Goal: Task Accomplishment & Management: Complete application form

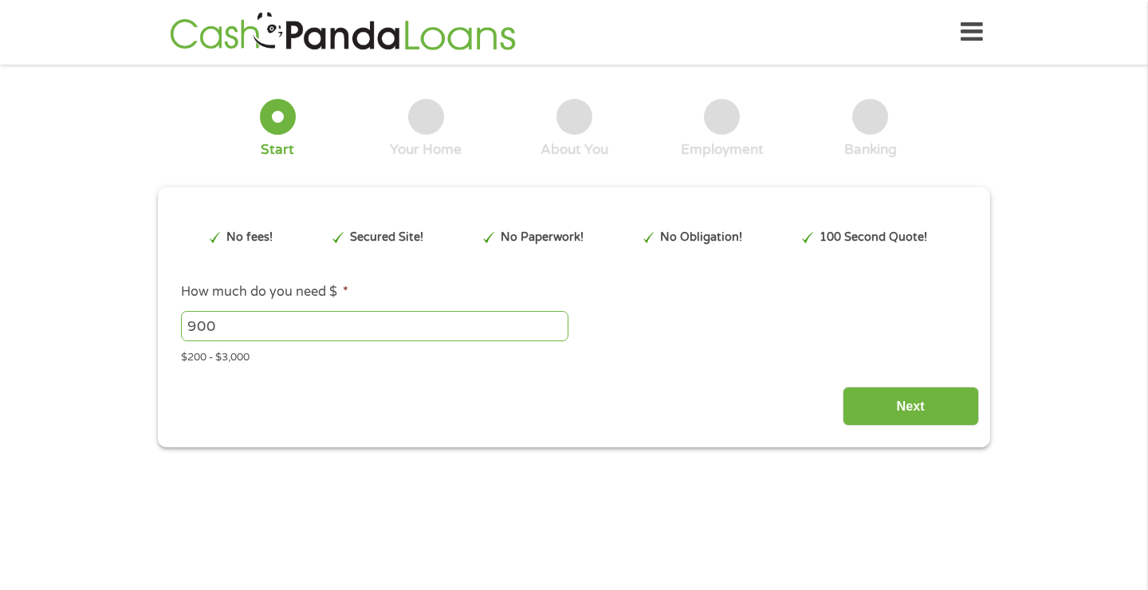
type input "CjwKCAjwkvbEBhApEiwAKUz6-6D1wKH7QkrCnMtVWiJOoqsHHvEMnjnAJzT7vh57QVBABcOqaOmBYBo…"
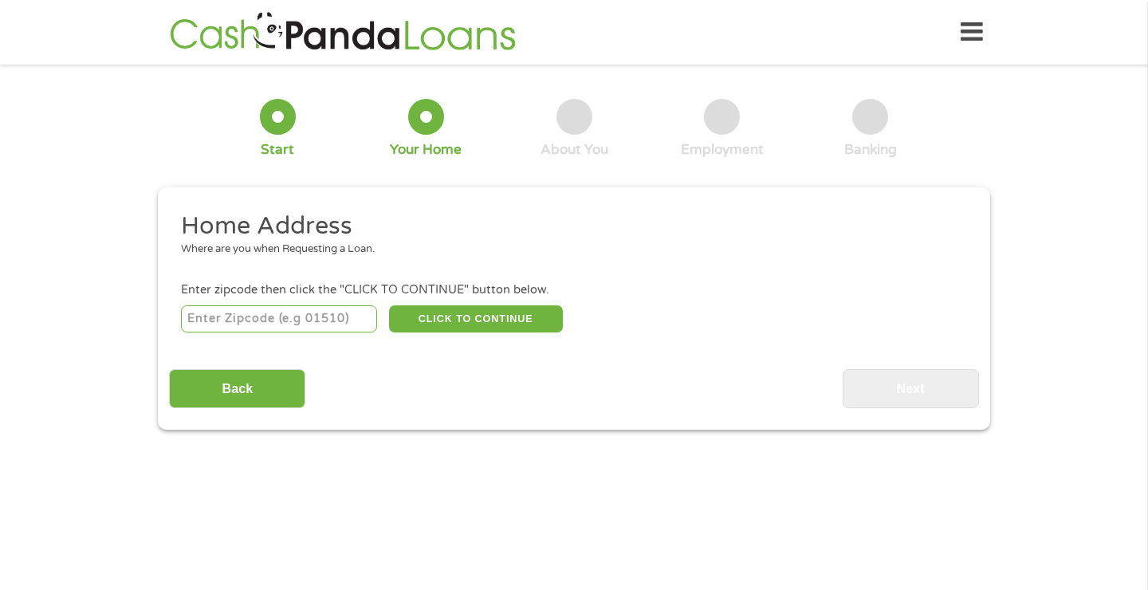
click at [230, 321] on input "number" at bounding box center [279, 318] width 197 height 27
type input "75446"
click at [463, 319] on button "CLICK TO CONTINUE" at bounding box center [476, 318] width 174 height 27
type input "75446"
type input "[GEOGRAPHIC_DATA]"
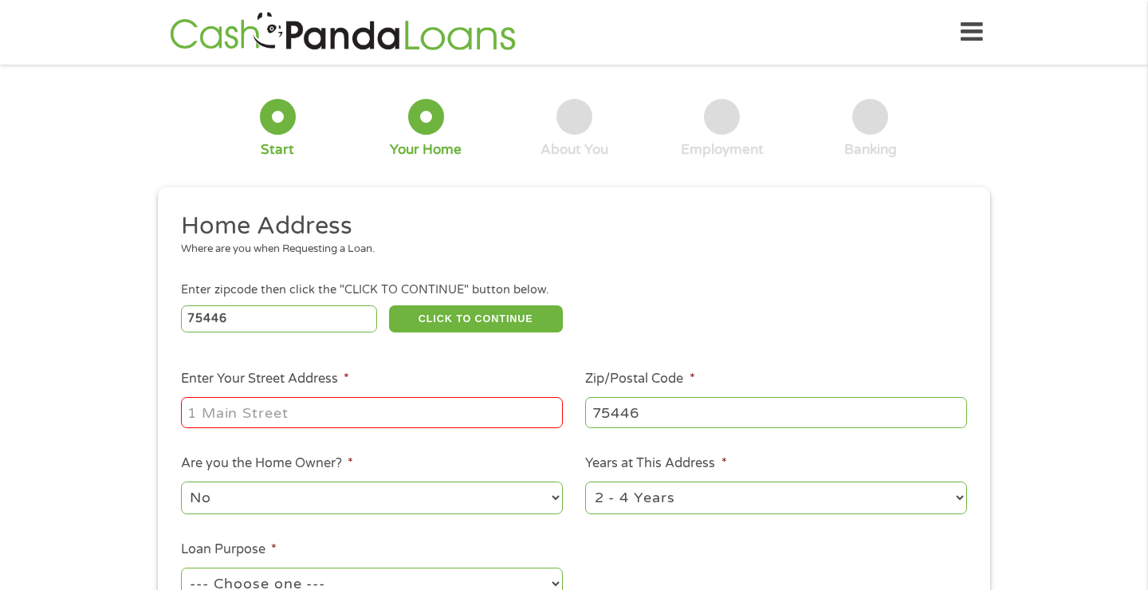
click at [294, 408] on input "Enter Your Street Address *" at bounding box center [372, 412] width 382 height 30
type input "[STREET_ADDRESS][PERSON_NAME]"
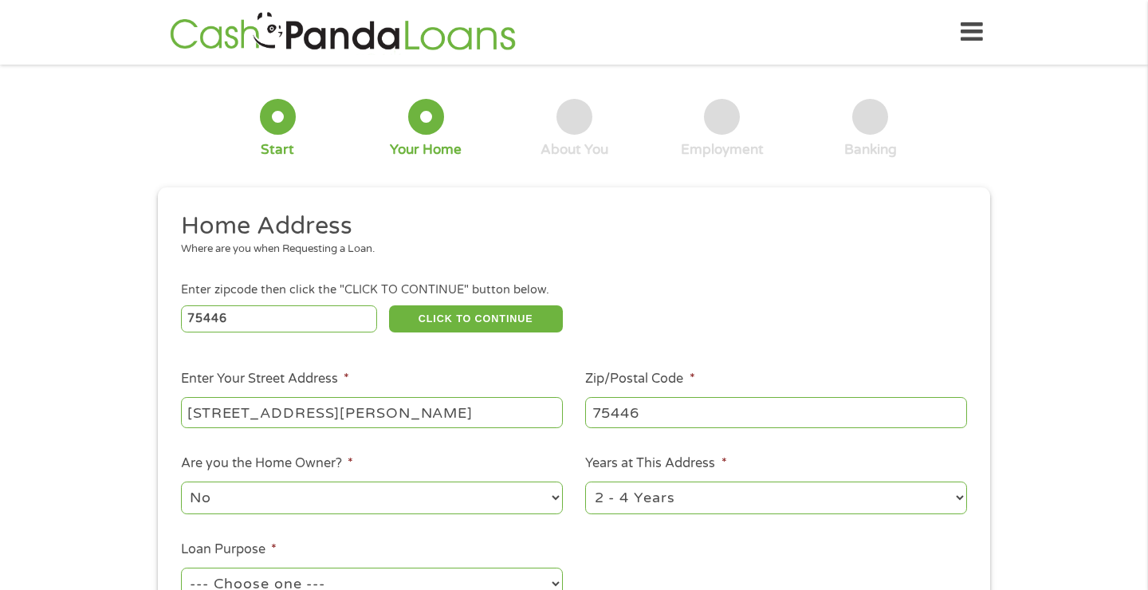
click at [743, 264] on li "Home Address Where are you when Requesting a Loan." at bounding box center [568, 241] width 798 height 60
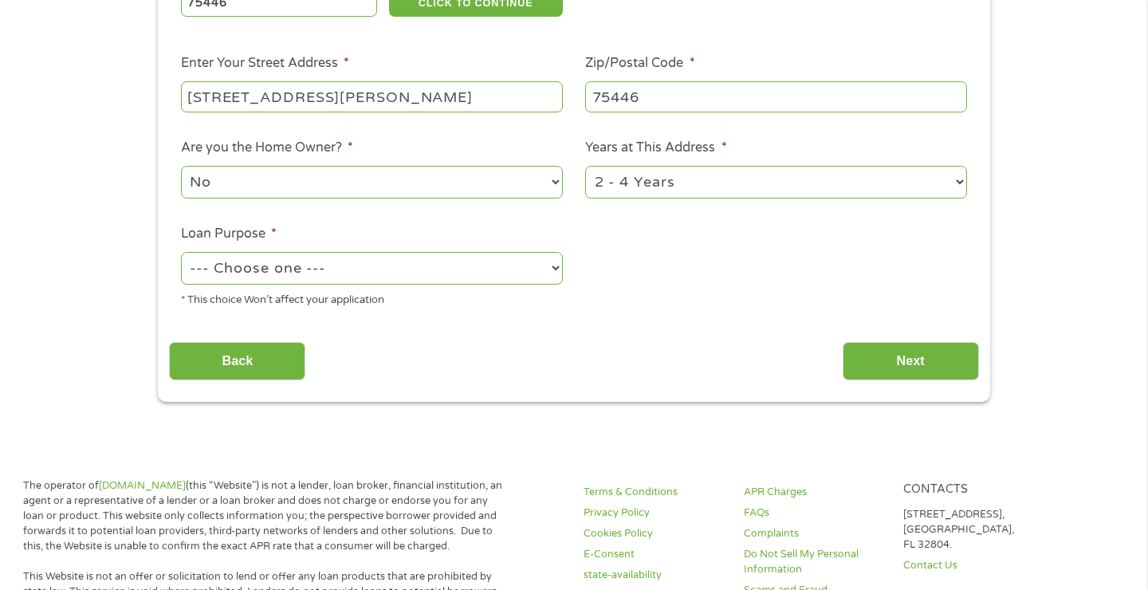
scroll to position [319, 0]
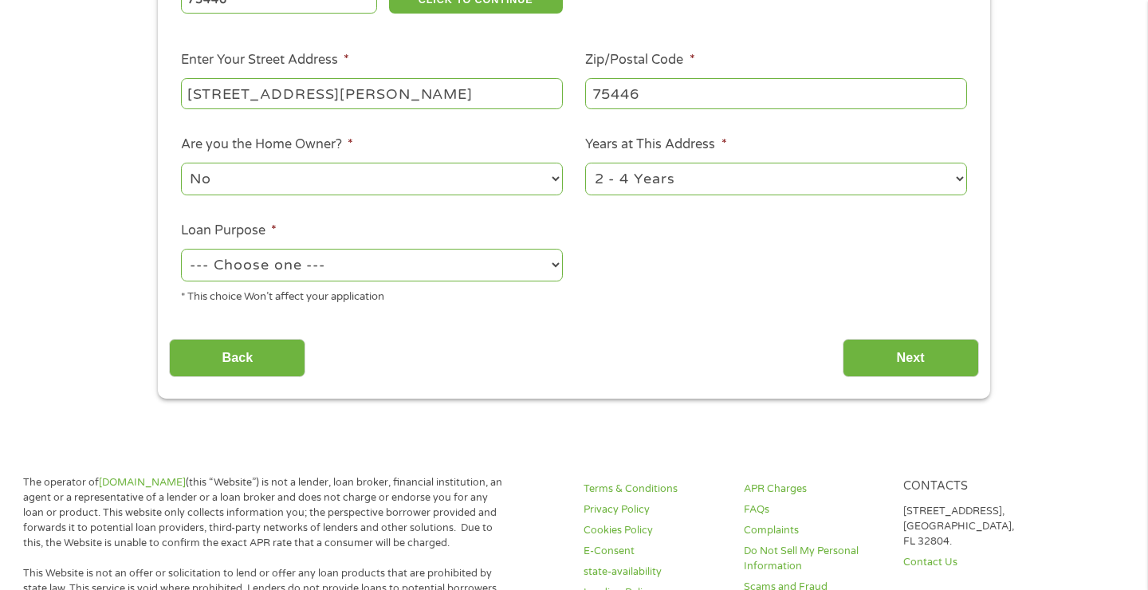
click at [549, 175] on select "No Yes" at bounding box center [372, 179] width 382 height 33
click at [181, 163] on select "No Yes" at bounding box center [372, 179] width 382 height 33
click at [553, 268] on select "--- Choose one --- Pay Bills Debt Consolidation Home Improvement Major Purchase…" at bounding box center [372, 265] width 382 height 33
select select "paybills"
click at [181, 250] on select "--- Choose one --- Pay Bills Debt Consolidation Home Improvement Major Purchase…" at bounding box center [372, 265] width 382 height 33
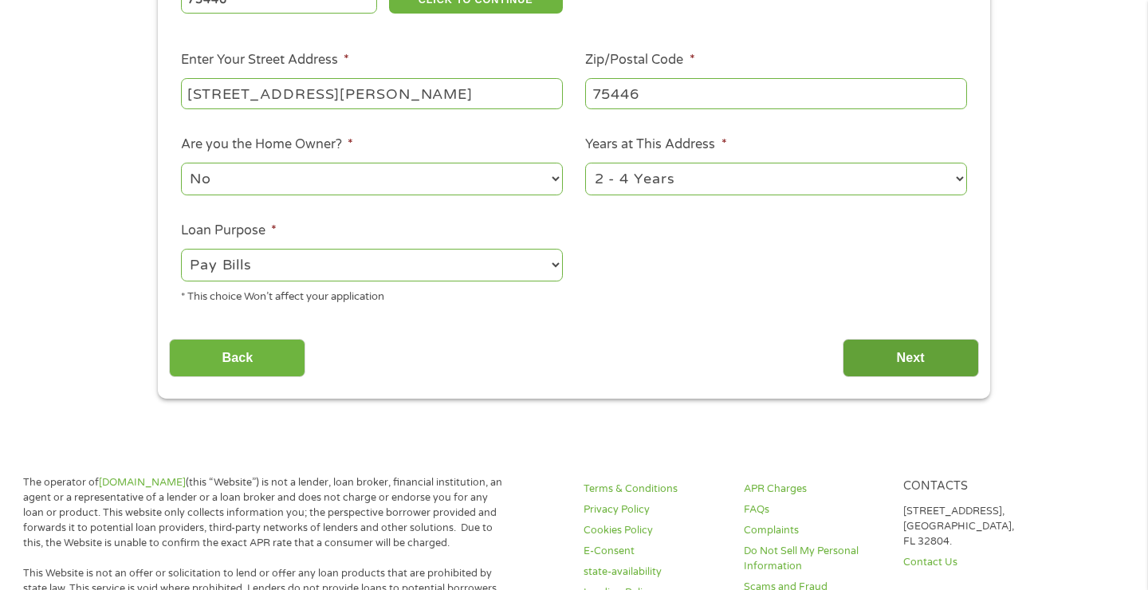
click at [912, 361] on input "Next" at bounding box center [911, 358] width 136 height 39
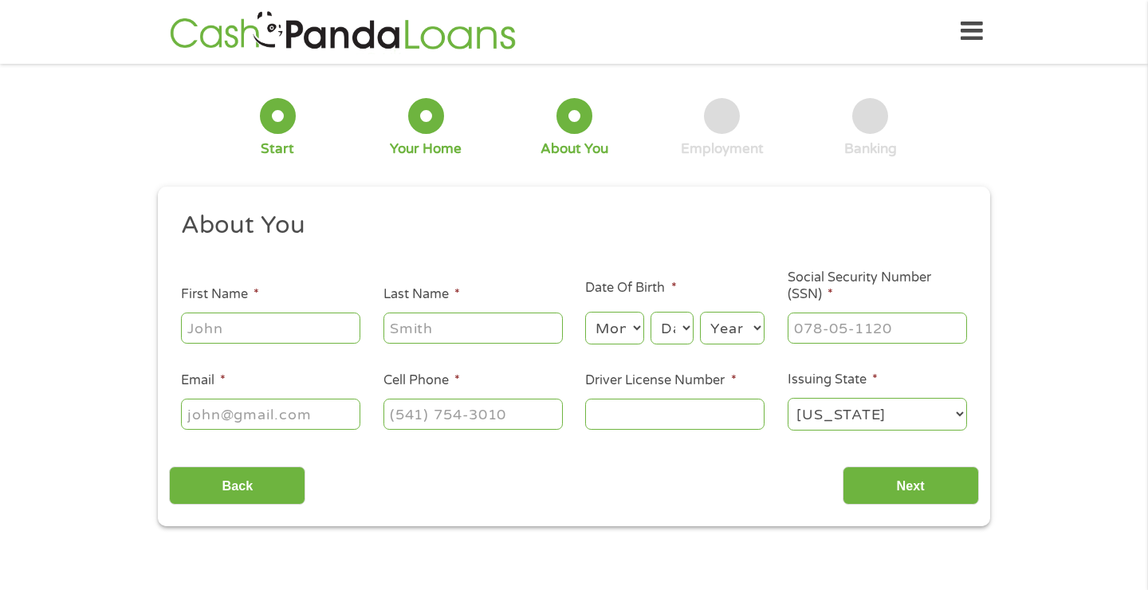
scroll to position [0, 0]
click at [256, 331] on input "First Name *" at bounding box center [270, 328] width 179 height 30
type input "[PERSON_NAME]"
type input "[EMAIL_ADDRESS][DOMAIN_NAME]"
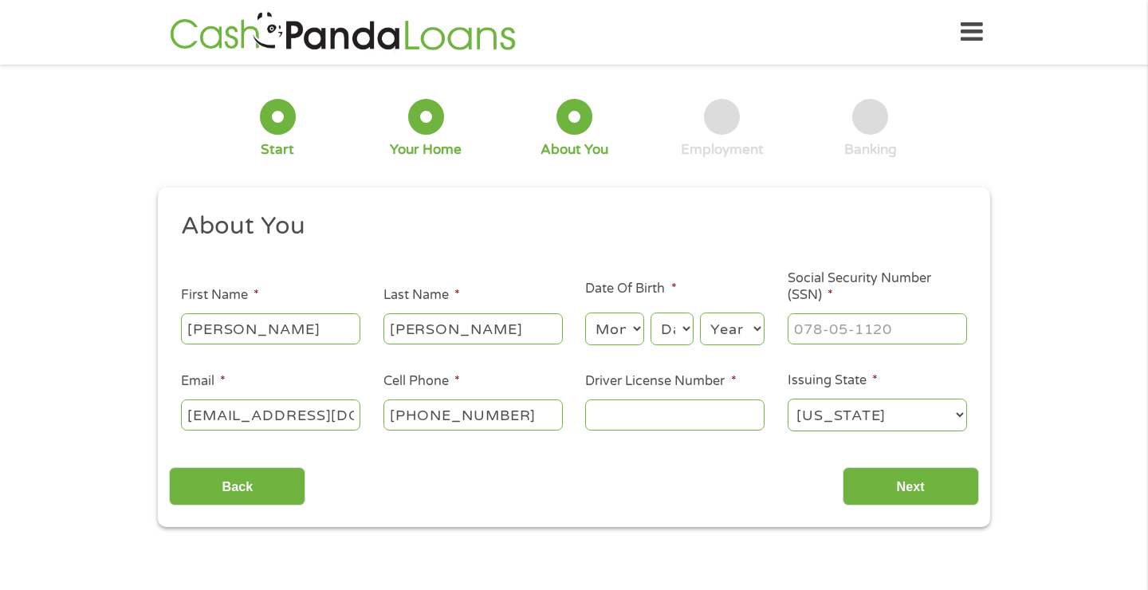
click at [543, 410] on input "[PHONE_NUMBER]" at bounding box center [473, 415] width 179 height 30
click at [412, 412] on input "(___) ___-____" at bounding box center [473, 415] width 179 height 30
type input "[PHONE_NUMBER]"
drag, startPoint x: 649, startPoint y: 419, endPoint x: 663, endPoint y: 416, distance: 13.9
click at [649, 415] on input "Driver License Number *" at bounding box center [674, 415] width 179 height 30
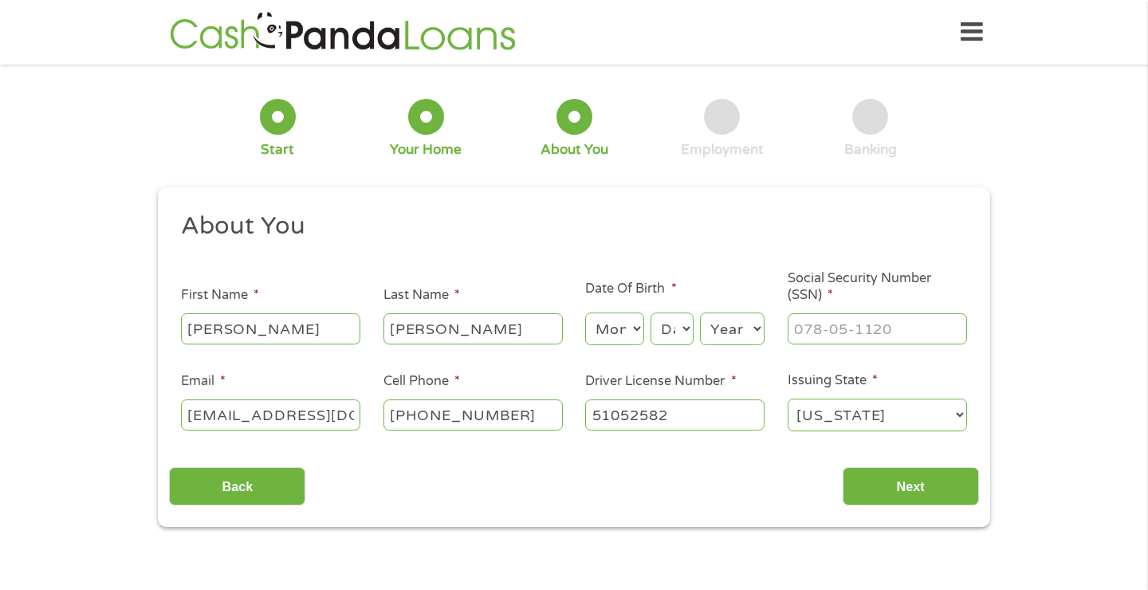
click at [663, 416] on input "51052582" at bounding box center [674, 415] width 179 height 30
type input "51052582"
click at [636, 329] on select "Month 1 2 3 4 5 6 7 8 9 10 11 12" at bounding box center [614, 329] width 58 height 33
select select "8"
click at [585, 313] on select "Month 1 2 3 4 5 6 7 8 9 10 11 12" at bounding box center [614, 329] width 58 height 33
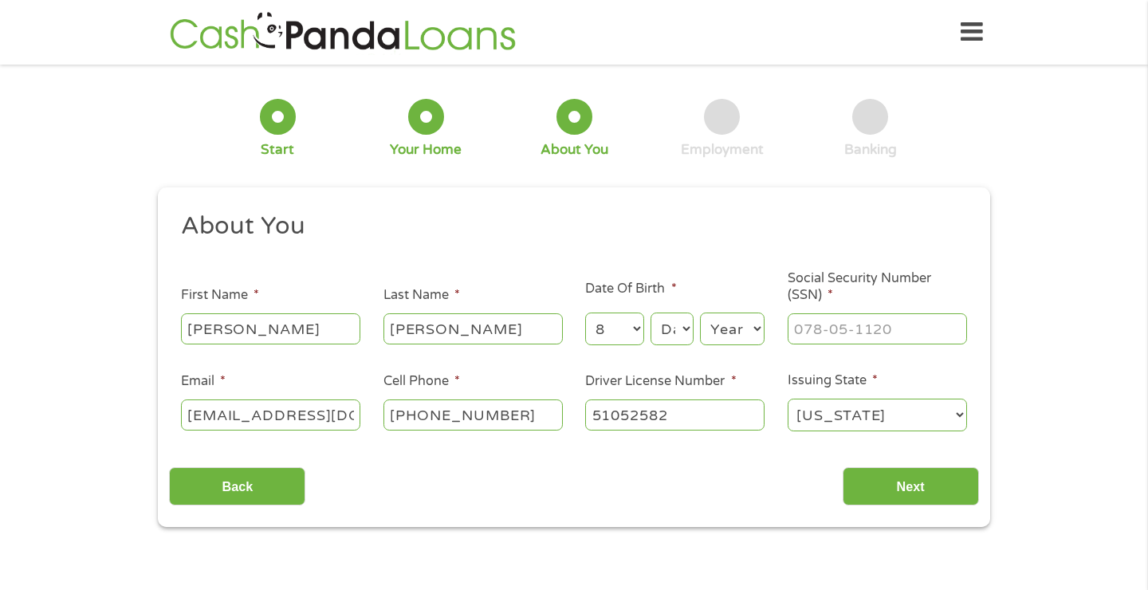
click at [682, 334] on select "Day 1 2 3 4 5 6 7 8 9 10 11 12 13 14 15 16 17 18 19 20 21 22 23 24 25 26 27 28 …" at bounding box center [672, 329] width 43 height 33
select select "9"
click at [651, 313] on select "Day 1 2 3 4 5 6 7 8 9 10 11 12 13 14 15 16 17 18 19 20 21 22 23 24 25 26 27 28 …" at bounding box center [672, 329] width 43 height 33
click at [754, 332] on select "Year [DATE] 2006 2005 2004 2003 2002 2001 2000 1999 1998 1997 1996 1995 1994 19…" at bounding box center [732, 329] width 65 height 33
select select "1985"
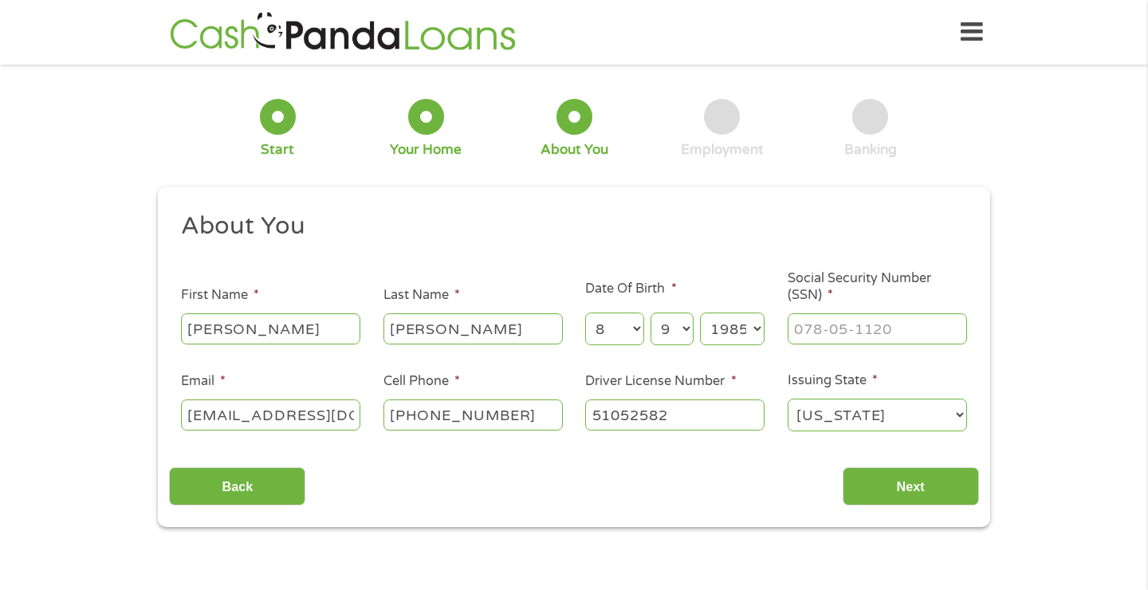
click at [700, 313] on select "Year [DATE] 2006 2005 2004 2003 2002 2001 2000 1999 1998 1997 1996 1995 1994 19…" at bounding box center [732, 329] width 65 height 33
click at [836, 331] on input "___-__-____" at bounding box center [877, 328] width 179 height 30
click at [805, 333] on input "___-__-____" at bounding box center [877, 328] width 179 height 30
click at [801, 330] on input "___-__-____" at bounding box center [877, 328] width 179 height 30
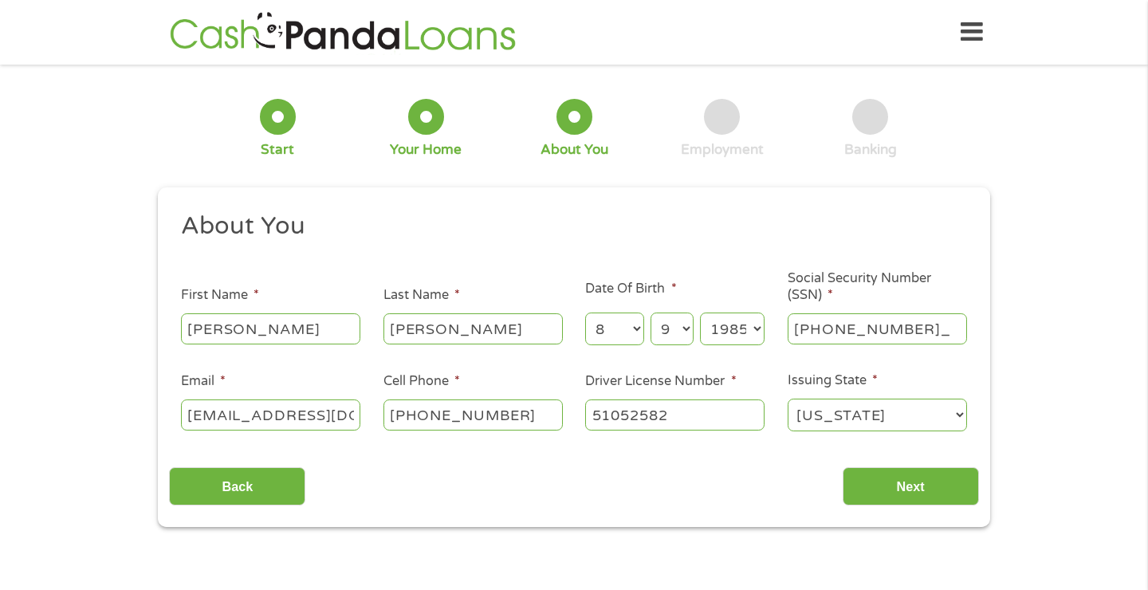
type input "183-66-8057"
click at [924, 487] on input "Next" at bounding box center [911, 486] width 136 height 39
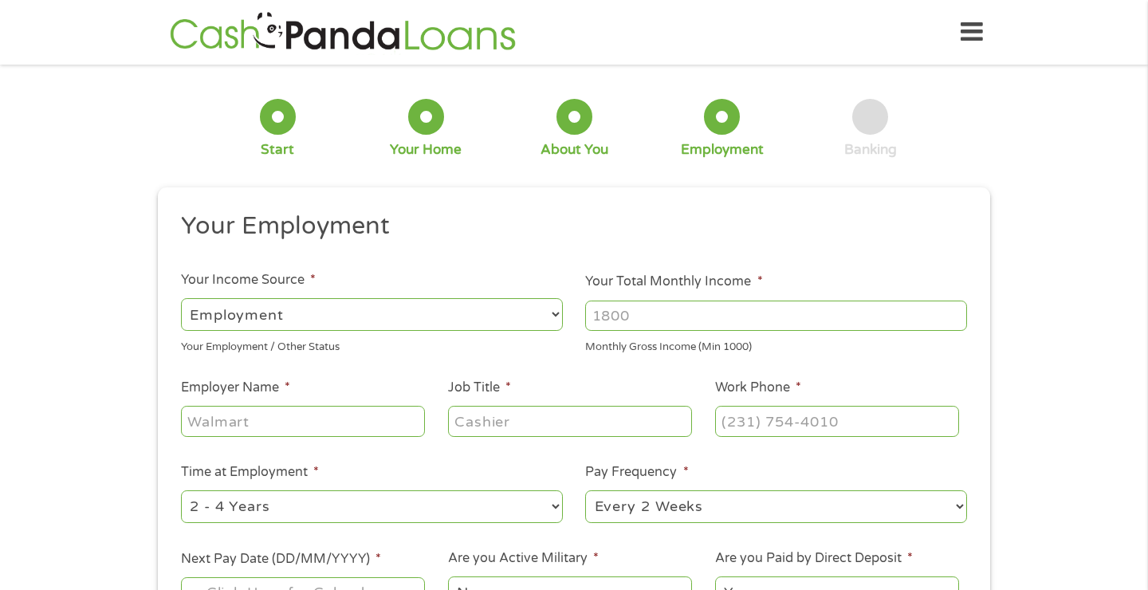
click at [551, 313] on select "--- Choose one --- Employment [DEMOGRAPHIC_DATA] Benefits" at bounding box center [372, 314] width 382 height 33
select select "benefits"
click at [181, 298] on select "--- Choose one --- Employment [DEMOGRAPHIC_DATA] Benefits" at bounding box center [372, 314] width 382 height 33
type input "Other"
type input "[PHONE_NUMBER]"
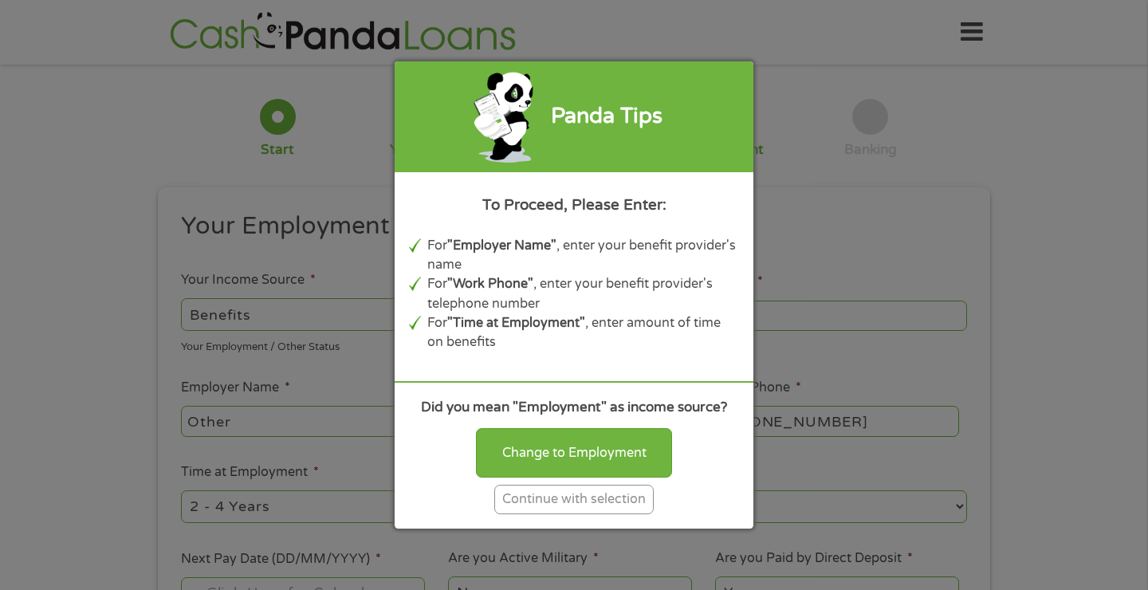
click at [603, 507] on div "Continue with selection" at bounding box center [573, 500] width 159 height 30
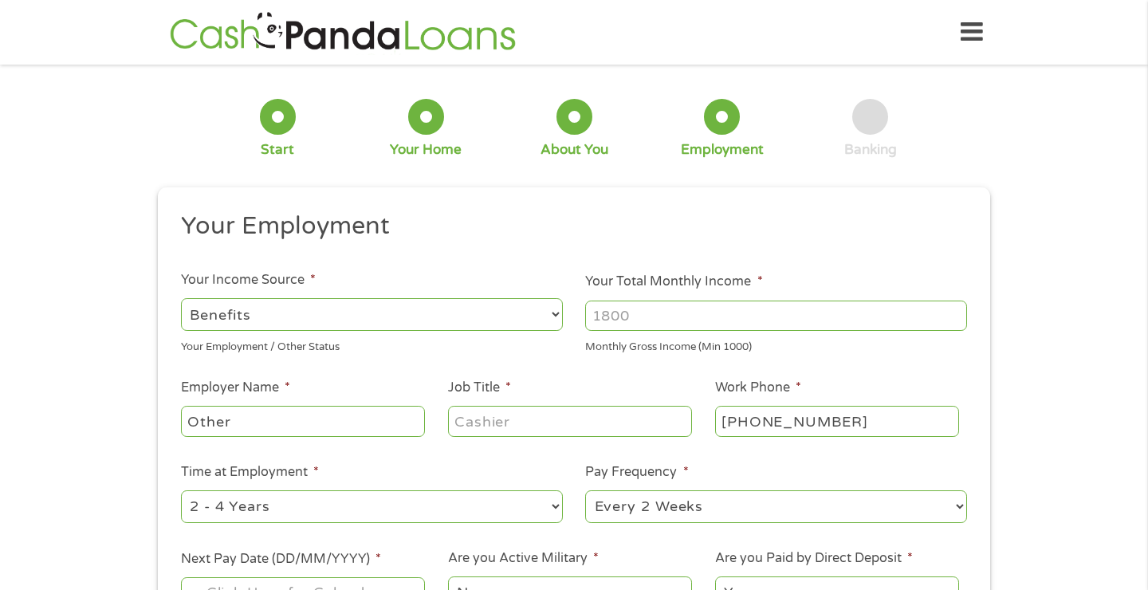
click at [727, 315] on input "Your Total Monthly Income *" at bounding box center [776, 316] width 382 height 30
type input "987"
drag, startPoint x: 337, startPoint y: 418, endPoint x: 293, endPoint y: 411, distance: 44.4
click at [293, 412] on input "Other" at bounding box center [303, 421] width 244 height 30
click at [280, 408] on input "Other" at bounding box center [303, 421] width 244 height 30
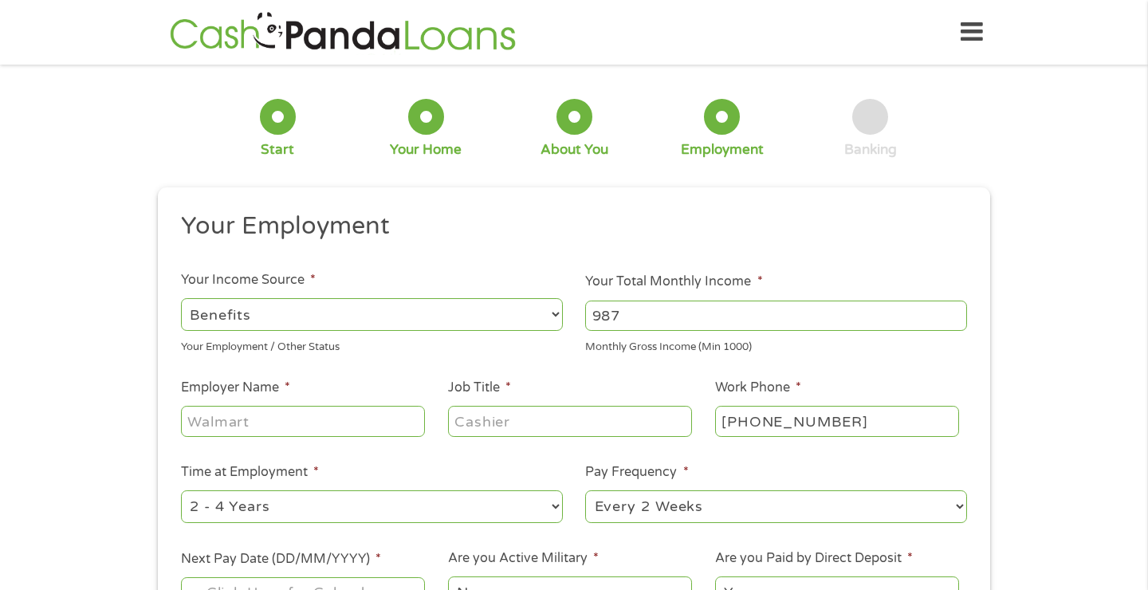
click at [289, 424] on input "Employer Name *" at bounding box center [303, 421] width 244 height 30
type input "none"
click at [553, 420] on input "Job Title *" at bounding box center [570, 421] width 244 height 30
type input "none"
click at [893, 419] on input "[PHONE_NUMBER]" at bounding box center [837, 421] width 244 height 30
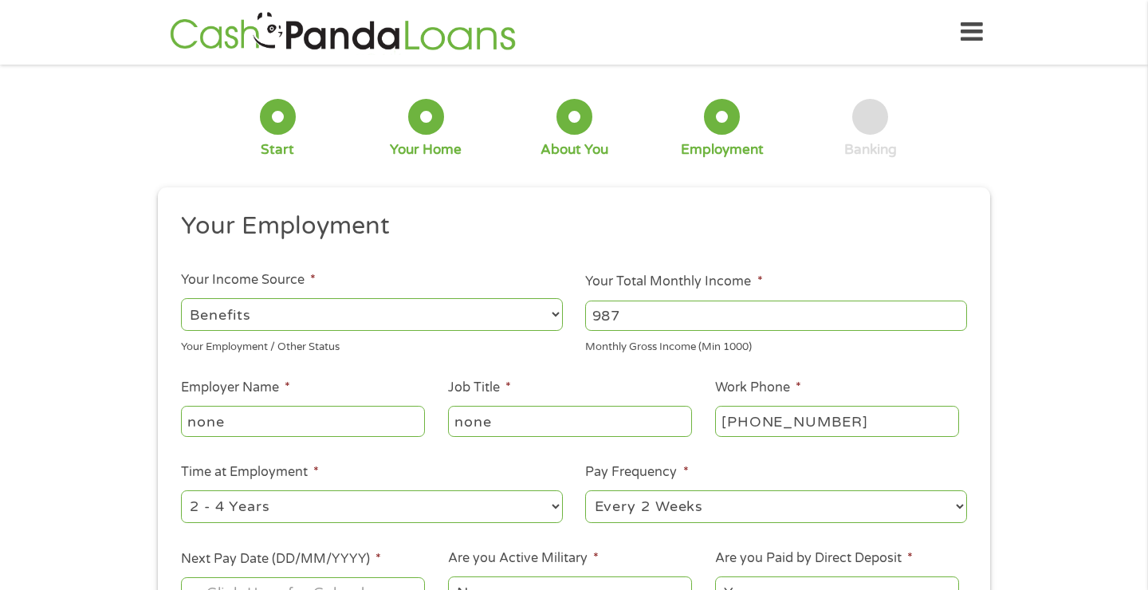
type input "(___) ___-____"
click at [551, 507] on select "--- Choose one --- 1 Year or less 1 - 2 Years 2 - 4 Years Over 4 Years" at bounding box center [372, 506] width 382 height 33
select select "12months"
click at [181, 490] on select "--- Choose one --- 1 Year or less 1 - 2 Years 2 - 4 Years Over 4 Years" at bounding box center [372, 506] width 382 height 33
click at [958, 509] on select "--- Choose one --- Every 2 Weeks Every Week Monthly Semi-Monthly" at bounding box center [776, 506] width 382 height 33
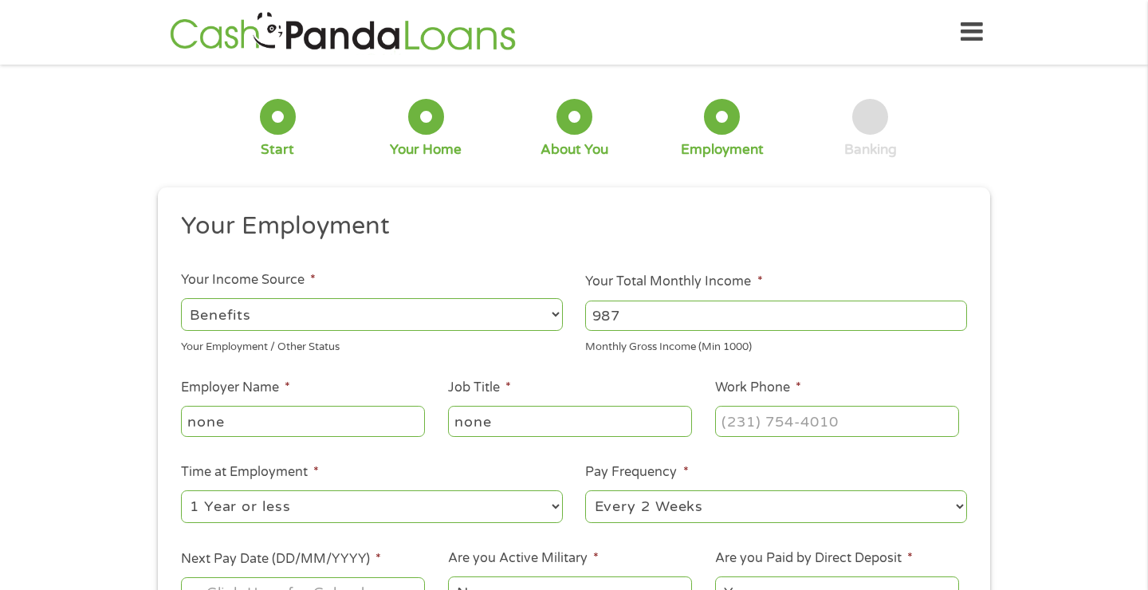
select select "monthly"
click at [585, 490] on select "--- Choose one --- Every 2 Weeks Every Week Monthly Semi-Monthly" at bounding box center [776, 506] width 382 height 33
click at [1031, 372] on div "1 Start 2 Your Home 3 About You 4 Employment 5 Banking 6 This field is hidden w…" at bounding box center [574, 390] width 1148 height 629
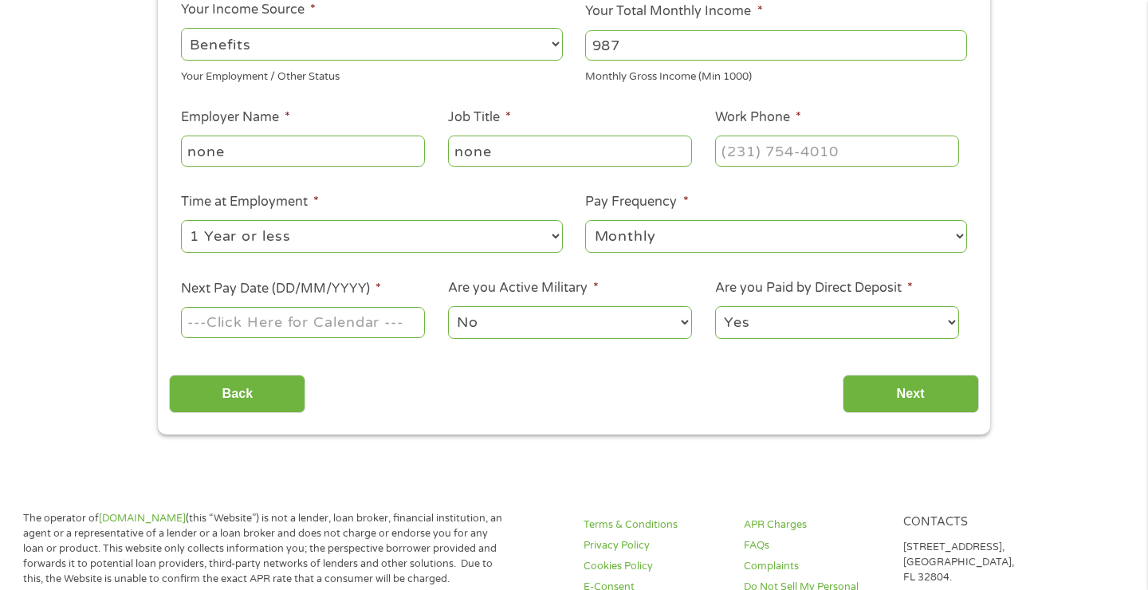
scroll to position [287, 0]
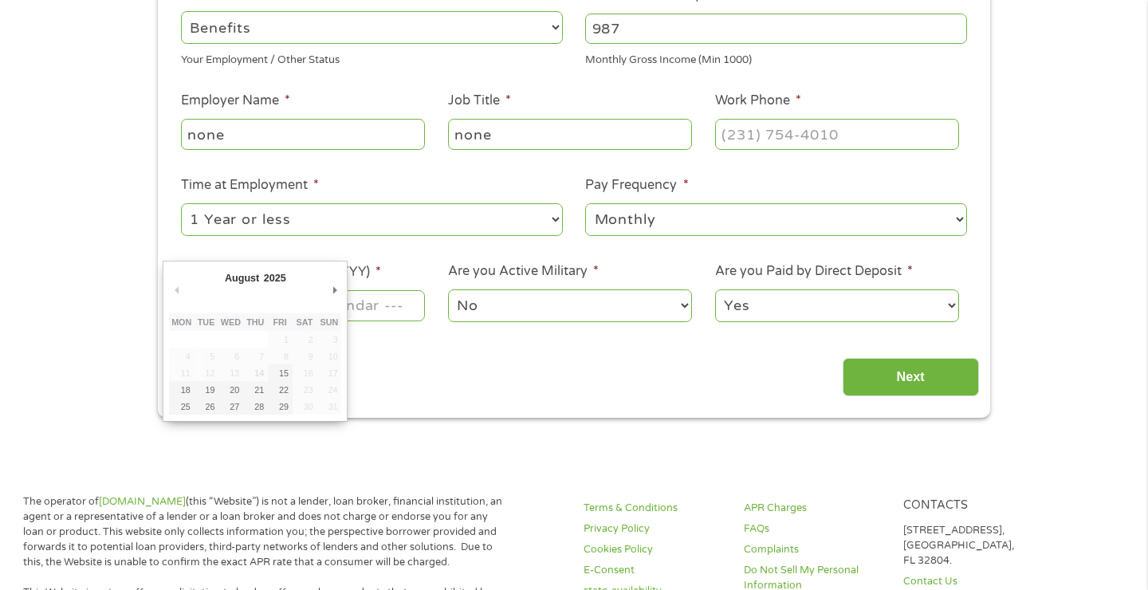
click at [365, 304] on input "Next Pay Date (DD/MM/YYYY) *" at bounding box center [303, 305] width 244 height 30
click at [341, 293] on div "August January February March April May June July August September October Nove…" at bounding box center [255, 341] width 185 height 160
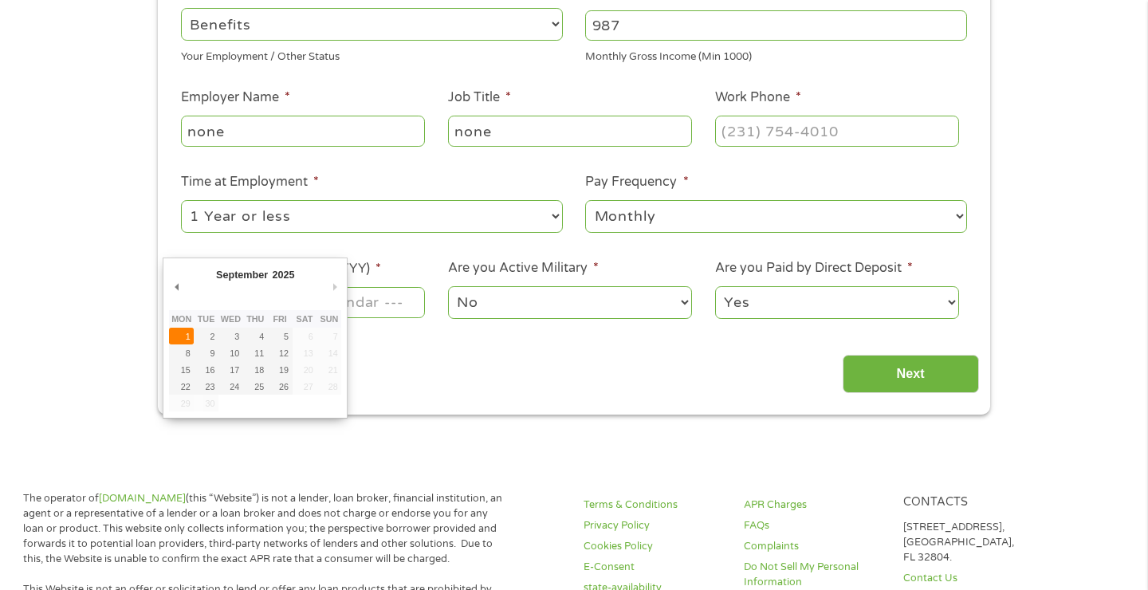
scroll to position [292, 0]
type input "[DATE]"
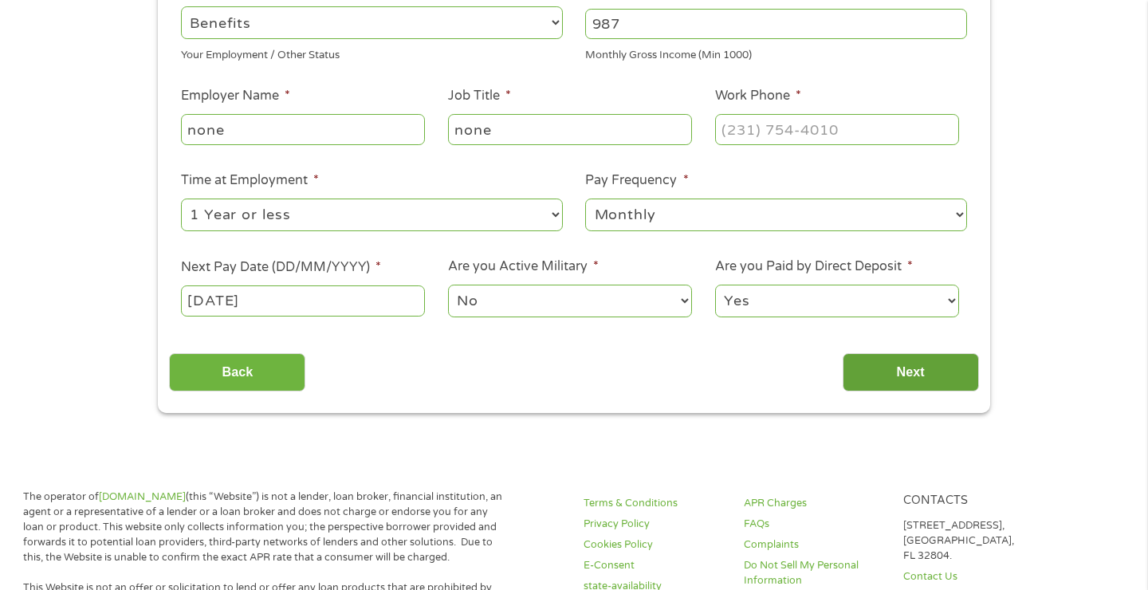
click at [932, 373] on input "Next" at bounding box center [911, 372] width 136 height 39
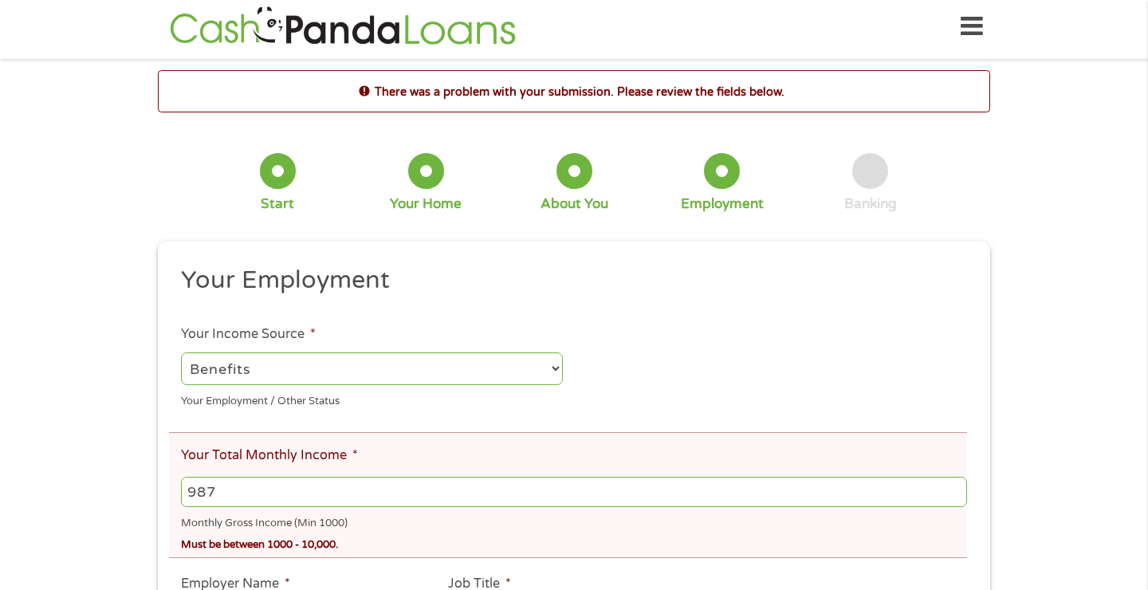
scroll to position [0, 0]
